Goal: Task Accomplishment & Management: Complete application form

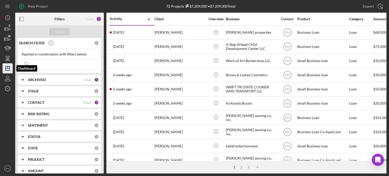
click at [6, 69] on polygon "button" at bounding box center [8, 68] width 4 height 4
click at [10, 71] on icon "Icon/Dashboard" at bounding box center [7, 68] width 13 height 13
click at [84, 101] on div "Clear" at bounding box center [87, 102] width 9 height 4
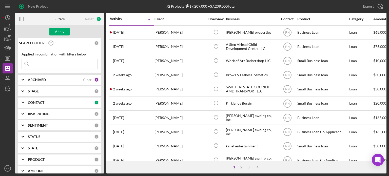
click at [61, 101] on div "CONTACT" at bounding box center [61, 102] width 66 height 4
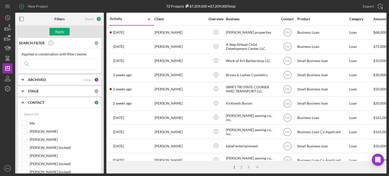
click at [61, 101] on div "CONTACT" at bounding box center [61, 102] width 66 height 4
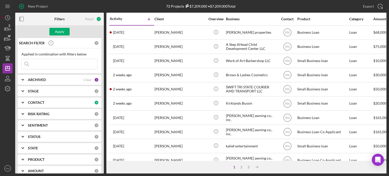
click at [61, 102] on div "CONTACT" at bounding box center [61, 102] width 66 height 4
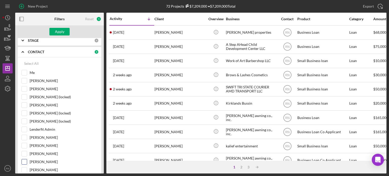
scroll to position [51, 0]
click at [23, 105] on input "[PERSON_NAME]" at bounding box center [24, 104] width 5 height 5
checkbox input "true"
click at [60, 34] on div "Apply" at bounding box center [59, 32] width 9 height 8
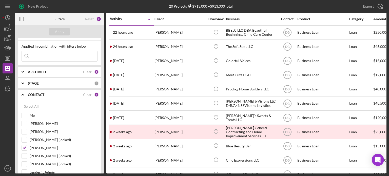
scroll to position [0, 0]
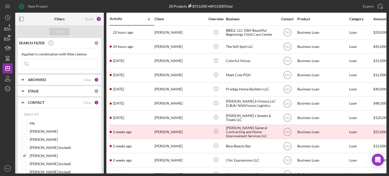
click at [52, 63] on input at bounding box center [59, 64] width 75 height 10
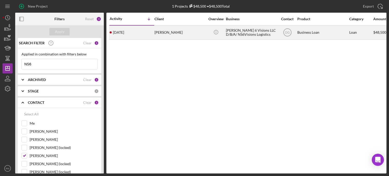
type input "NS6"
click at [247, 32] on div "[PERSON_NAME] 6 Visions LLC D/B/A/ NS6Visions Logistics" at bounding box center [251, 32] width 51 height 13
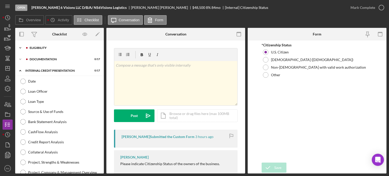
click at [48, 48] on div "Eligibility" at bounding box center [64, 47] width 68 height 3
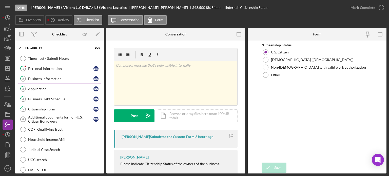
click at [62, 80] on div "Business Information" at bounding box center [60, 79] width 65 height 4
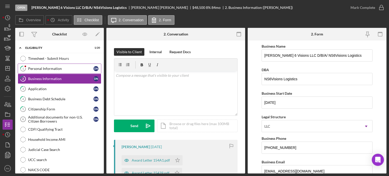
click at [72, 68] on div "Personal Information" at bounding box center [60, 69] width 65 height 4
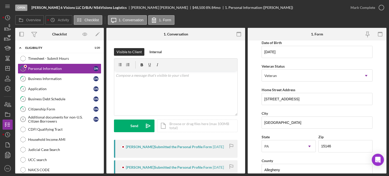
scroll to position [76, 0]
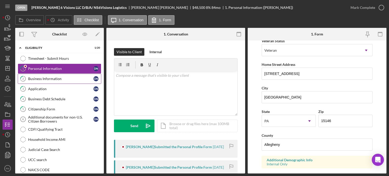
click at [59, 79] on div "Business Information" at bounding box center [60, 79] width 65 height 4
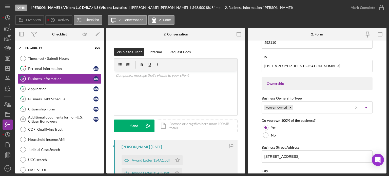
scroll to position [202, 0]
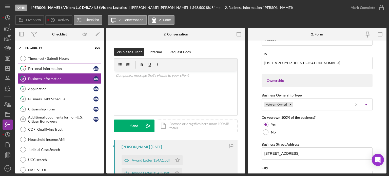
click at [48, 69] on div "Personal Information" at bounding box center [60, 69] width 65 height 4
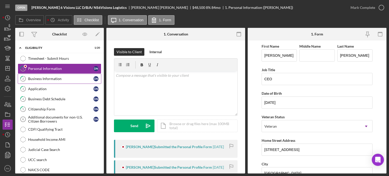
click at [52, 79] on div "Business Information" at bounding box center [60, 79] width 65 height 4
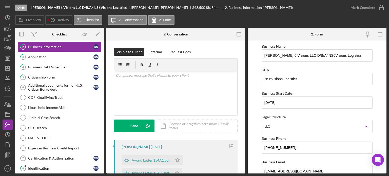
scroll to position [25, 0]
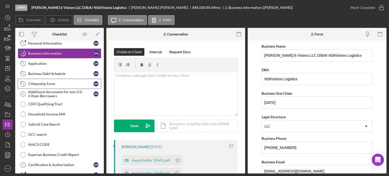
drag, startPoint x: 53, startPoint y: 72, endPoint x: 92, endPoint y: 81, distance: 40.5
click at [53, 72] on div "Business Debt Schedule" at bounding box center [60, 74] width 65 height 4
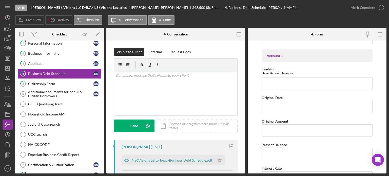
scroll to position [51, 0]
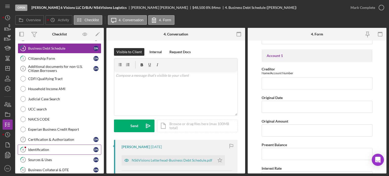
click at [44, 149] on div "Identification" at bounding box center [60, 150] width 65 height 4
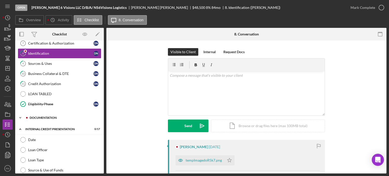
scroll to position [152, 0]
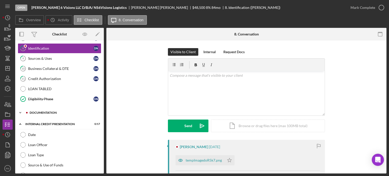
click at [49, 111] on div "documentation" at bounding box center [64, 112] width 68 height 3
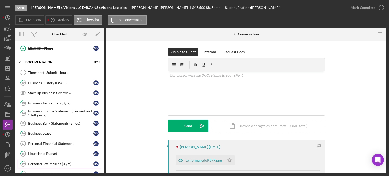
scroll to position [228, 0]
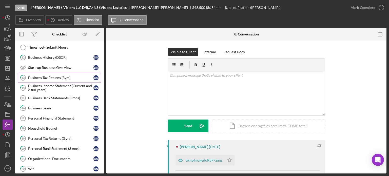
click at [68, 76] on div "Business Tax Returns (3yrs)" at bounding box center [60, 78] width 65 height 4
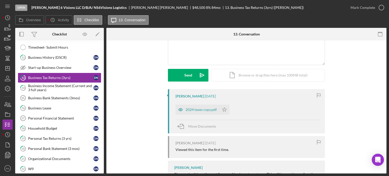
scroll to position [25, 0]
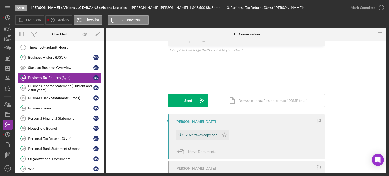
click at [200, 134] on div "2024 taxes copy.pdf" at bounding box center [200, 135] width 31 height 4
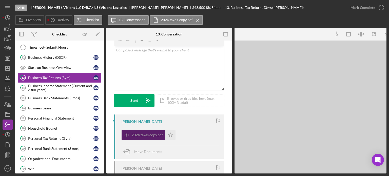
click at [200, 134] on div "2024 taxes copy.pdf Icon/Star" at bounding box center [170, 133] width 98 height 13
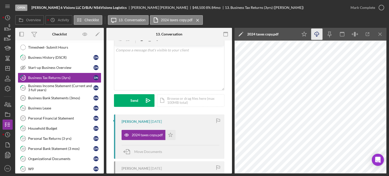
click at [316, 35] on icon "button" at bounding box center [316, 33] width 4 height 3
click at [5, 69] on icon "Icon/Dashboard" at bounding box center [7, 68] width 13 height 13
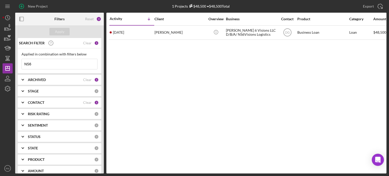
click at [43, 64] on input "NS6" at bounding box center [59, 64] width 75 height 10
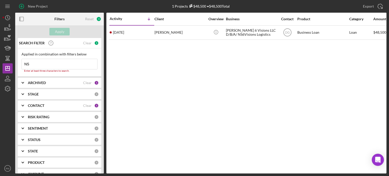
type input "N"
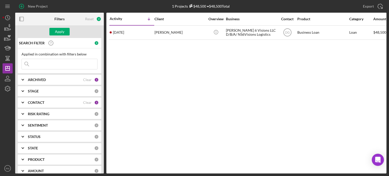
click at [51, 101] on div "CONTACT" at bounding box center [55, 102] width 55 height 4
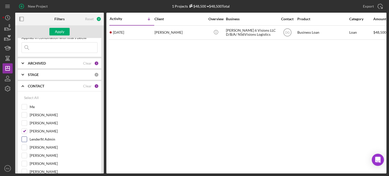
scroll to position [25, 0]
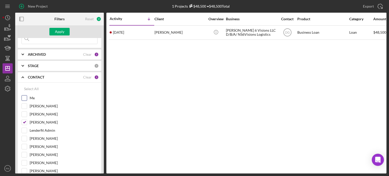
click at [26, 97] on input "Me" at bounding box center [24, 97] width 5 height 5
checkbox input "true"
click at [25, 120] on input "[PERSON_NAME]" at bounding box center [24, 122] width 5 height 5
checkbox input "false"
drag, startPoint x: 63, startPoint y: 31, endPoint x: 62, endPoint y: 33, distance: 2.6
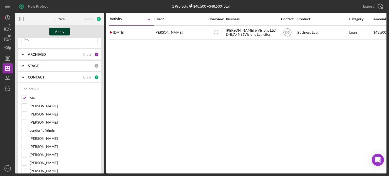
click at [62, 33] on div "Apply" at bounding box center [59, 32] width 9 height 8
